Goal: Task Accomplishment & Management: Use online tool/utility

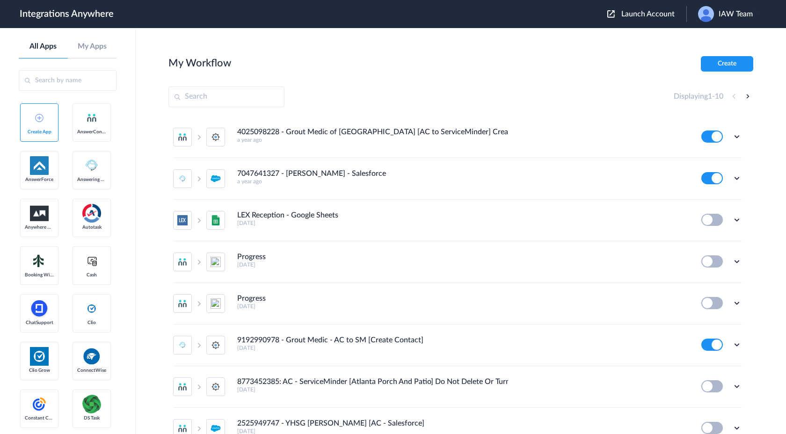
click at [543, 100] on div "Displaying 1 - 10" at bounding box center [461, 97] width 585 height 21
click at [734, 15] on span "IAW Team" at bounding box center [736, 14] width 34 height 9
click at [633, 64] on div "My Workflow Create" at bounding box center [461, 63] width 585 height 15
click at [724, 11] on span "IAW Team" at bounding box center [736, 14] width 34 height 9
click at [620, 112] on section "My Workflow Create Displaying 1 - 10 4025098228 - Grout Medic of Omaha [AC to S…" at bounding box center [461, 259] width 585 height 406
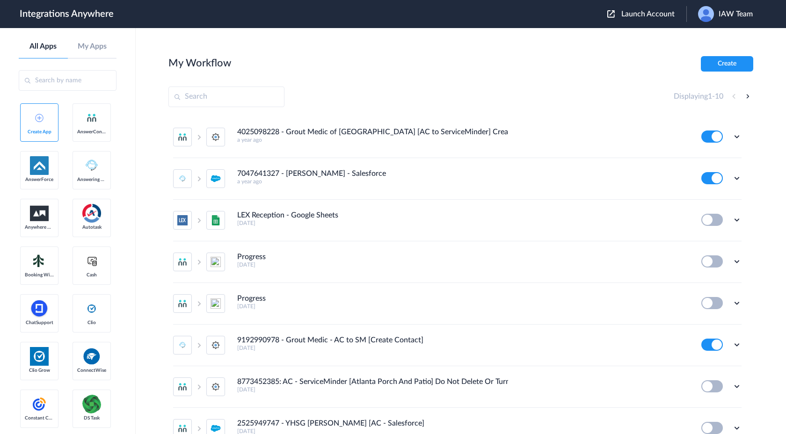
click at [745, 15] on span "IAW Team" at bounding box center [736, 14] width 34 height 9
click at [730, 37] on li "Logout" at bounding box center [725, 37] width 76 height 17
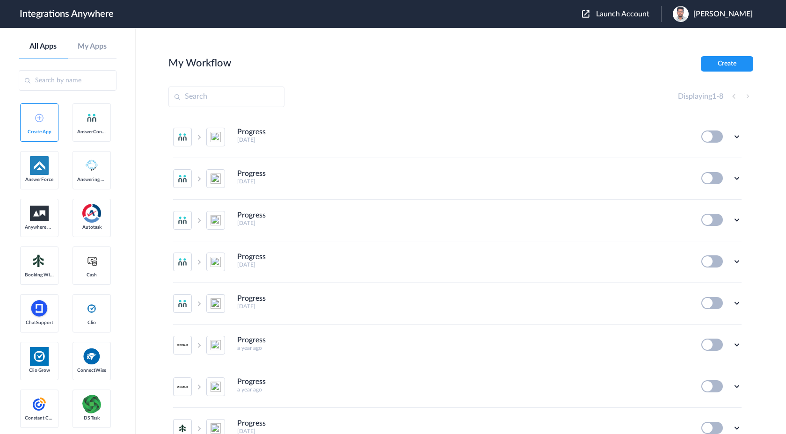
click at [640, 19] on div "Launch Account [PERSON_NAME] My Account Logout" at bounding box center [672, 14] width 180 height 16
click at [640, 12] on span "Launch Account" at bounding box center [622, 13] width 53 height 7
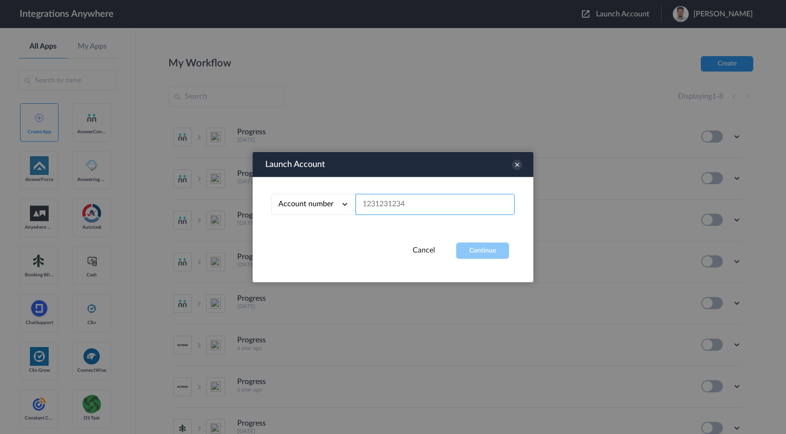
click at [412, 205] on input "text" at bounding box center [435, 204] width 159 height 21
paste input "2065775210"
type input "2065775210"
click at [478, 251] on button "Continue" at bounding box center [482, 251] width 53 height 16
